Goal: Task Accomplishment & Management: Manage account settings

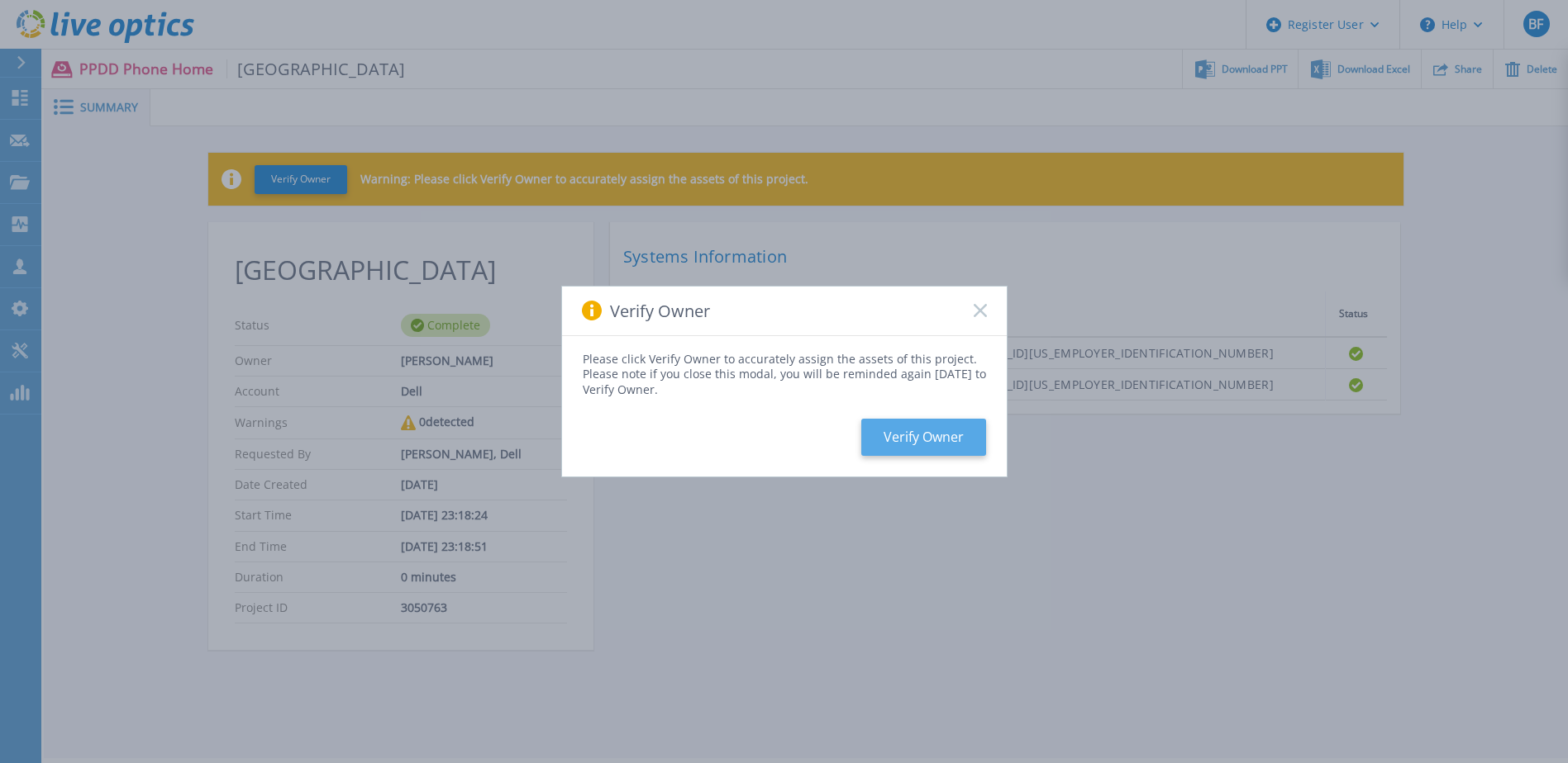
click at [946, 440] on button "Verify Owner" at bounding box center [924, 437] width 125 height 37
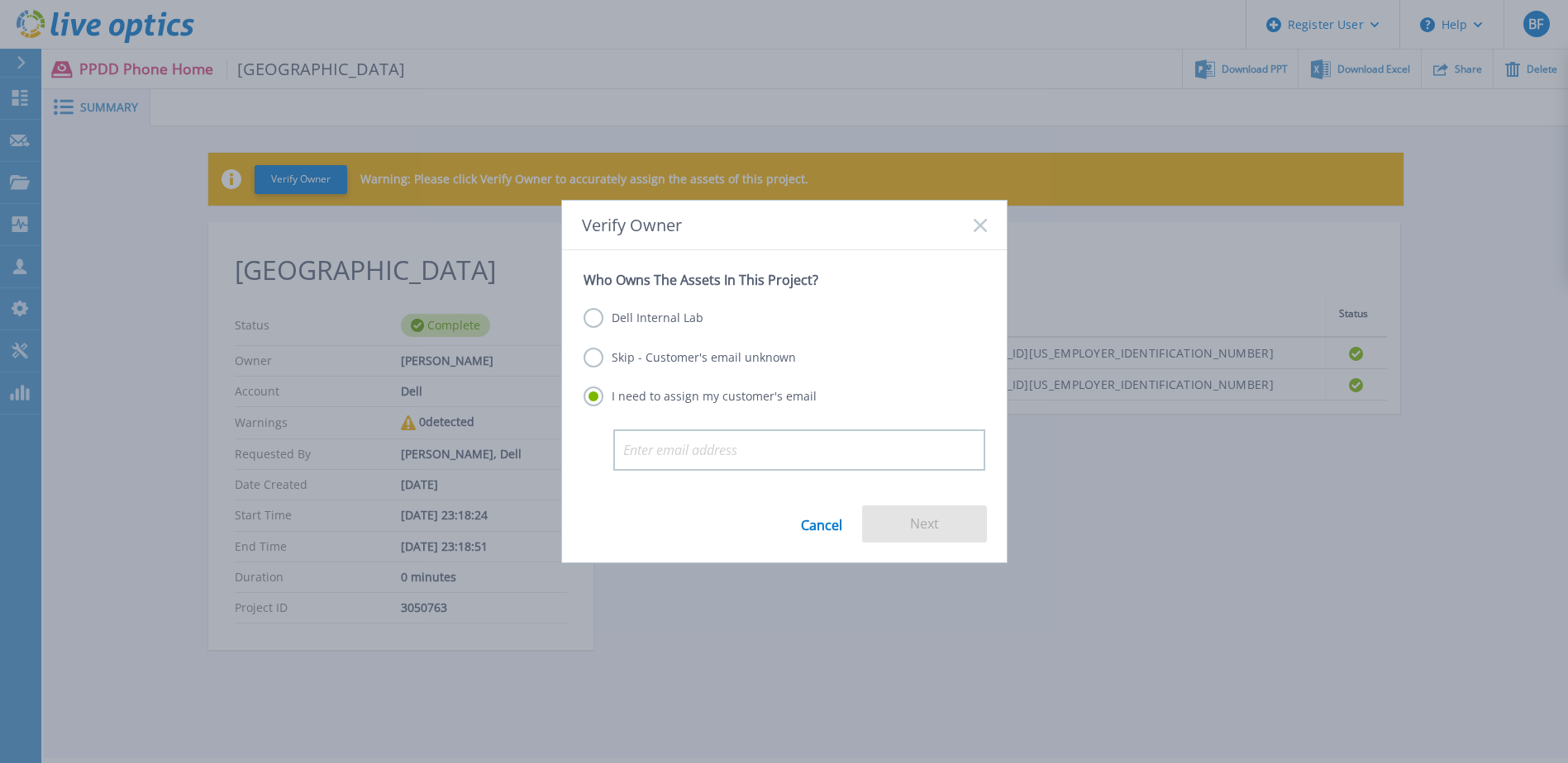
click at [662, 317] on label "Dell Internal Lab" at bounding box center [643, 318] width 119 height 20
click at [0, 0] on input "Dell Internal Lab" at bounding box center [0, 0] width 0 height 0
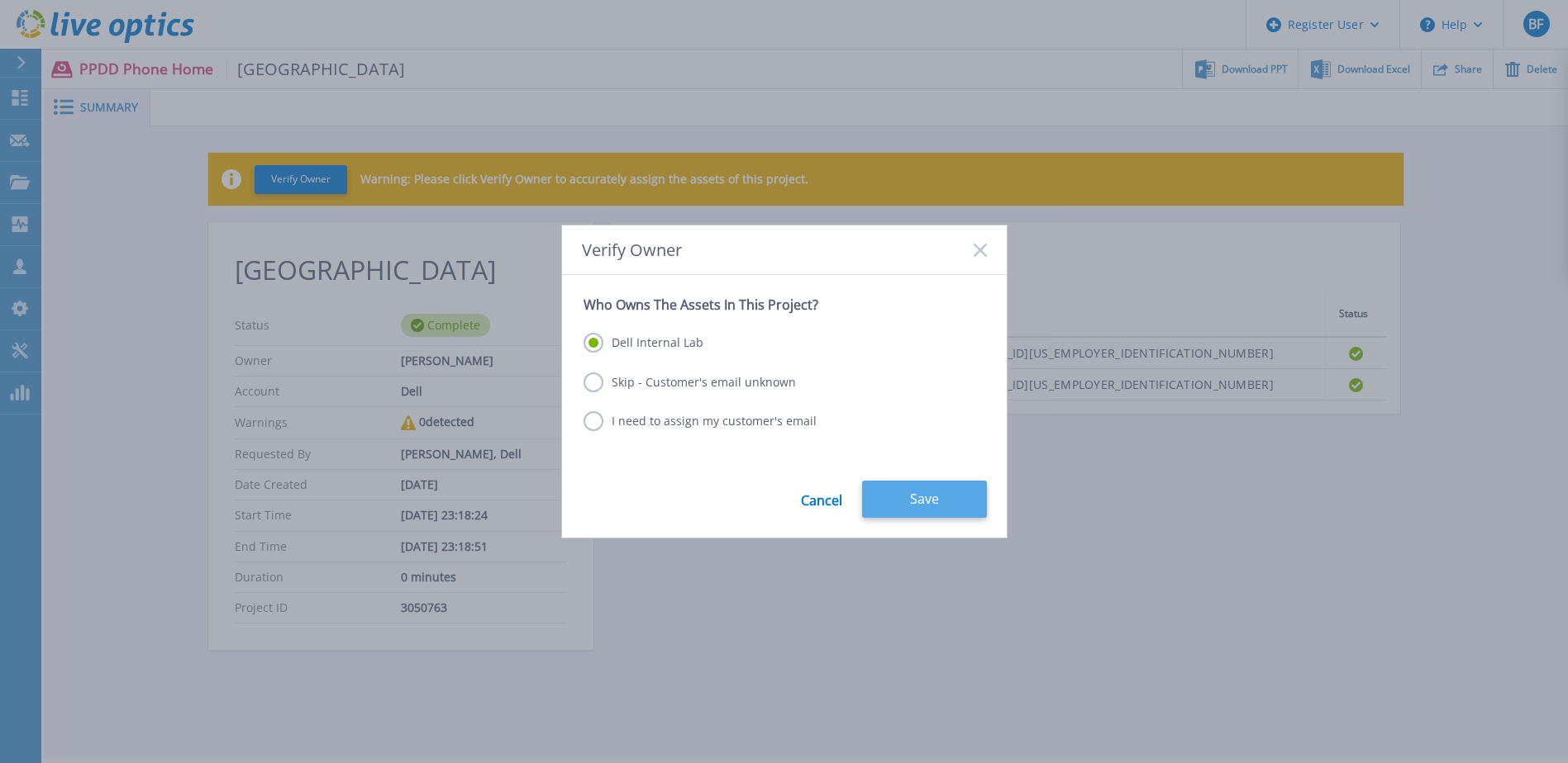
click at [954, 499] on button "Save" at bounding box center [925, 500] width 125 height 37
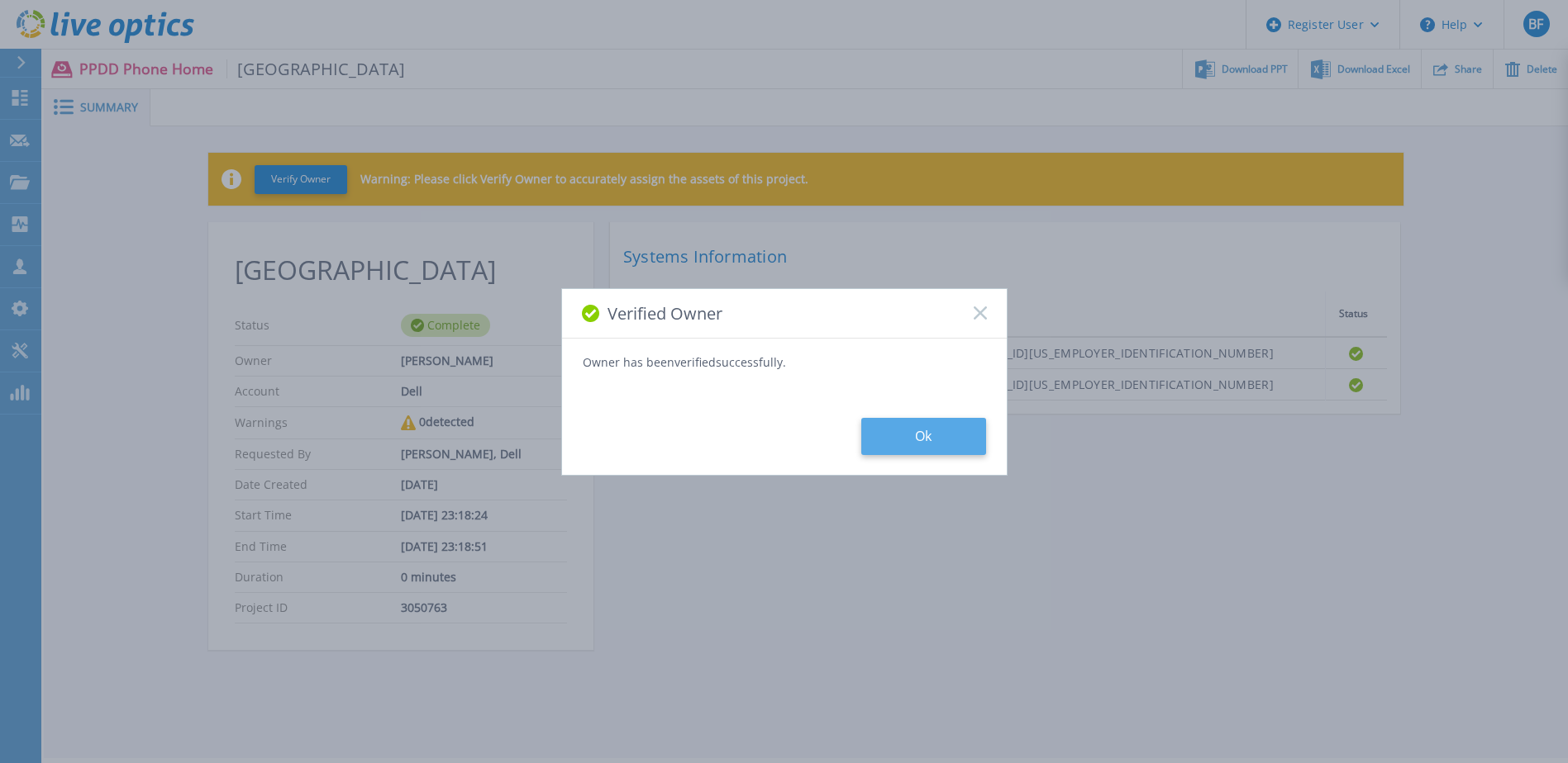
click at [952, 439] on button "Ok" at bounding box center [924, 436] width 125 height 37
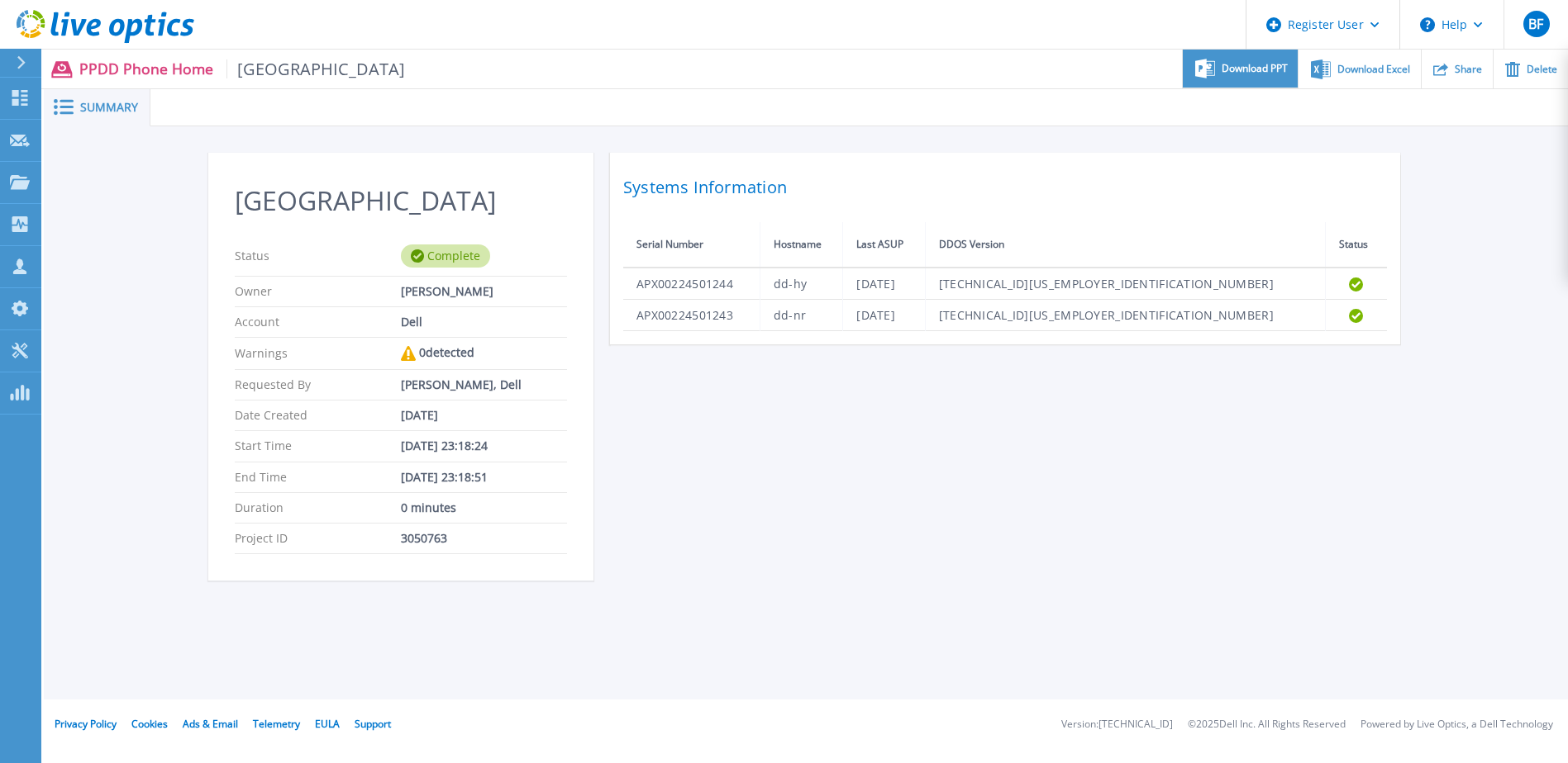
click at [1250, 67] on span "Download PPT" at bounding box center [1255, 68] width 67 height 10
